Goal: Browse casually

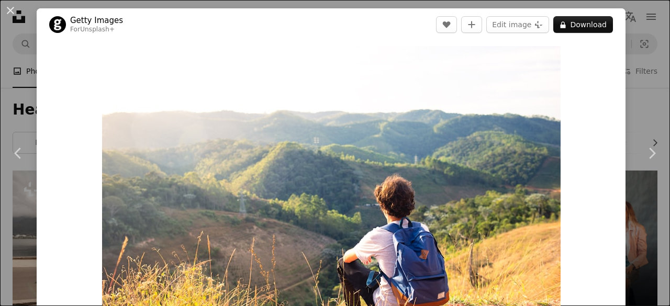
scroll to position [10422, 0]
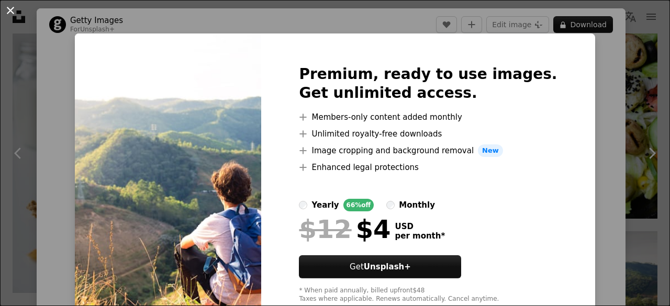
click at [15, 5] on button "An X shape" at bounding box center [10, 10] width 13 height 13
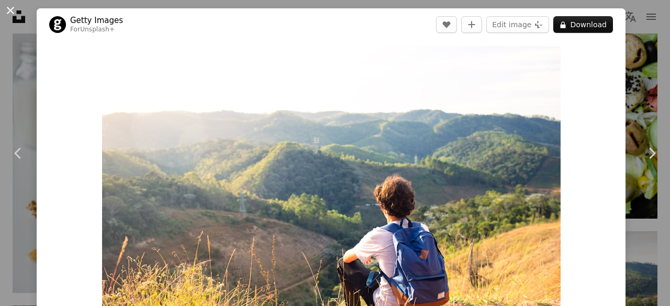
click at [10, 11] on button "An X shape" at bounding box center [10, 10] width 13 height 13
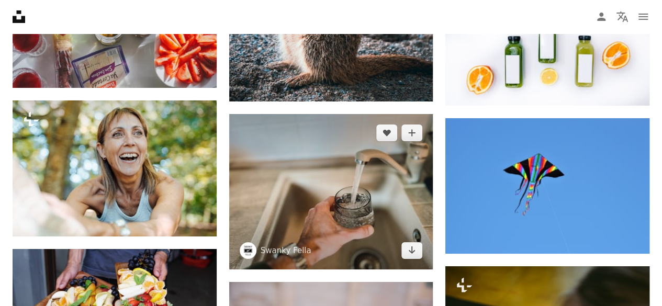
scroll to position [11795, 0]
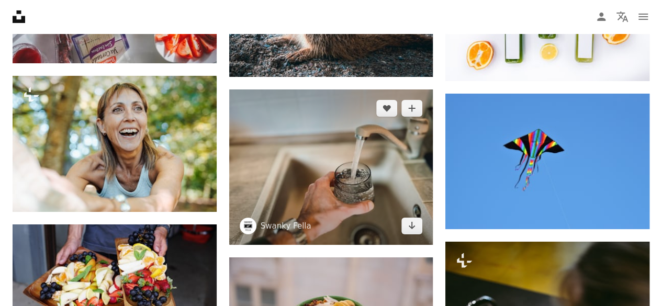
click at [310, 142] on img at bounding box center [331, 166] width 204 height 155
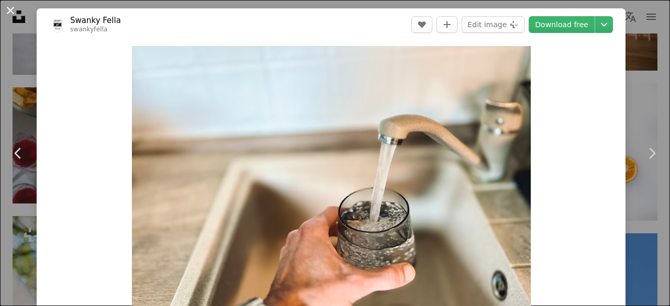
drag, startPoint x: 301, startPoint y: 130, endPoint x: 6, endPoint y: 7, distance: 319.9
click at [6, 7] on button "An X shape" at bounding box center [10, 10] width 13 height 13
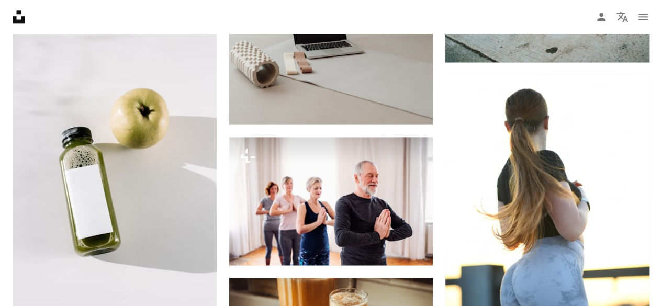
scroll to position [12330, 0]
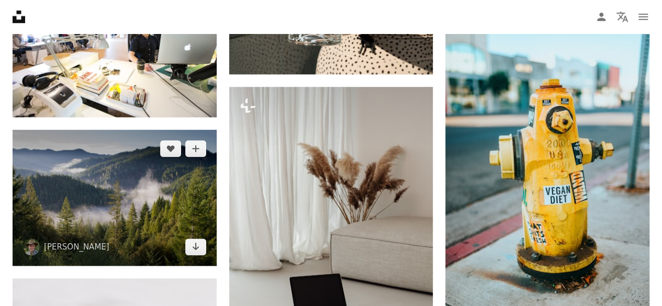
click at [122, 175] on img at bounding box center [115, 198] width 204 height 136
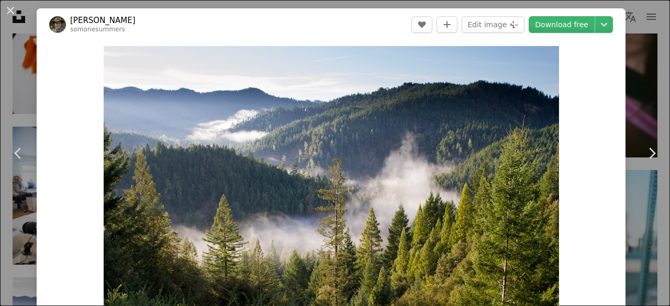
click at [25, 12] on div "An X shape Chevron left Chevron right [PERSON_NAME] somonesummers A heart A plu…" at bounding box center [335, 153] width 670 height 306
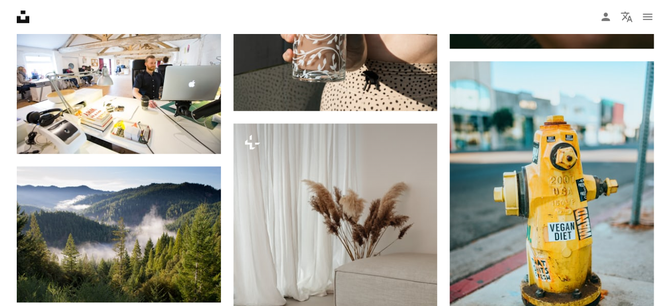
scroll to position [12278, 0]
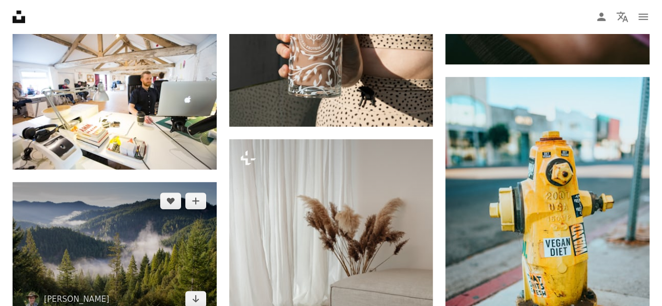
click at [100, 243] on img at bounding box center [115, 250] width 204 height 136
